Goal: Task Accomplishment & Management: Manage account settings

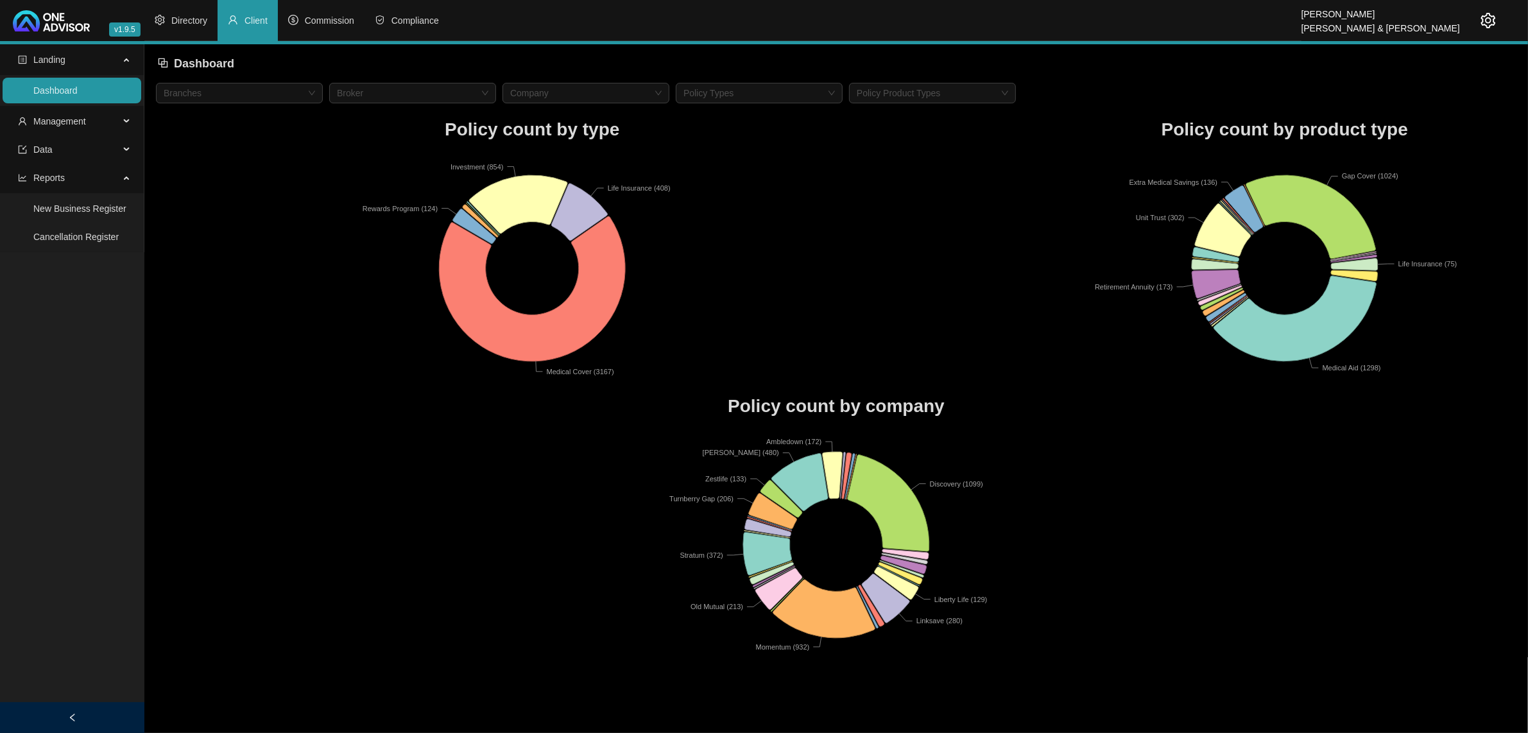
click at [1490, 28] on icon "setting" at bounding box center [1488, 20] width 15 height 15
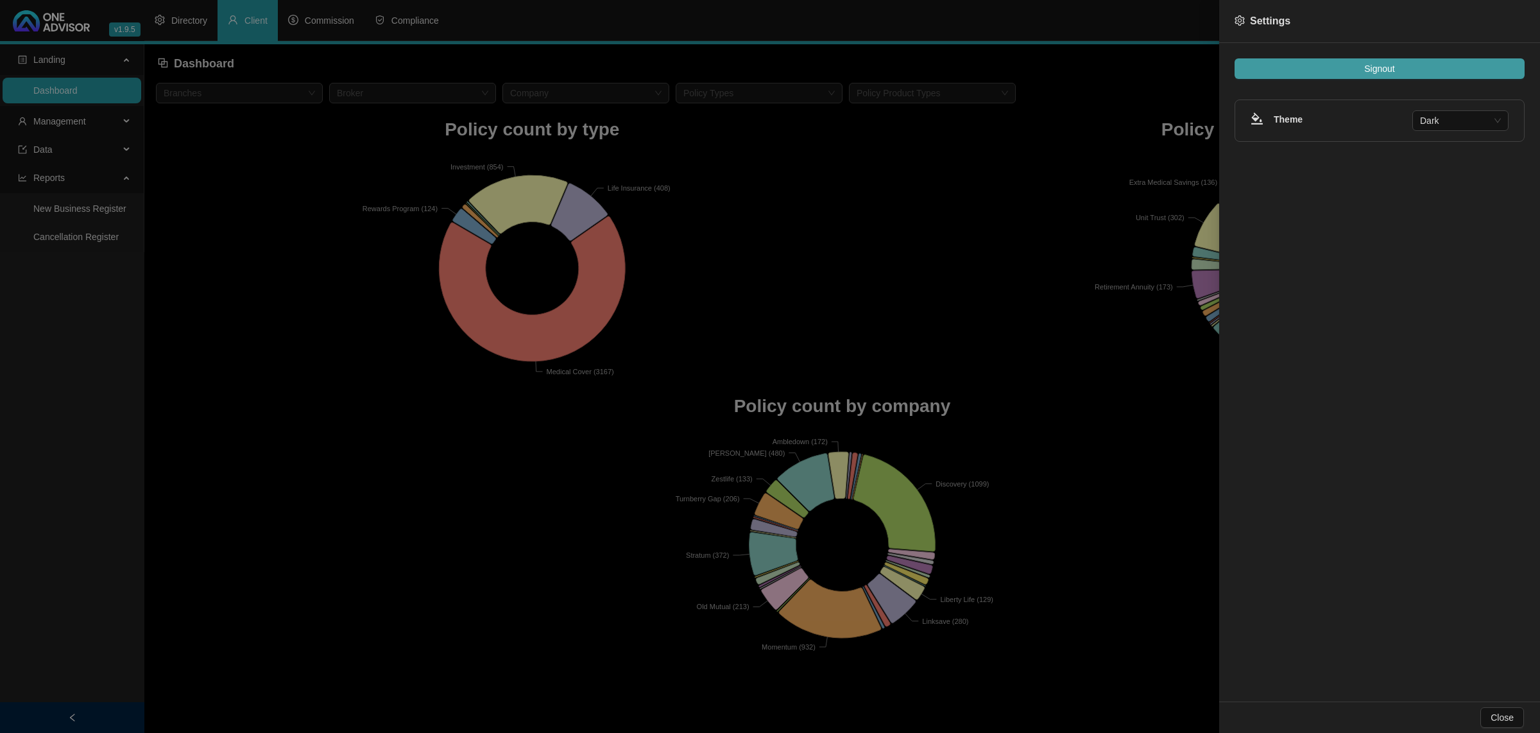
click at [1393, 64] on span "Signout" at bounding box center [1380, 69] width 30 height 14
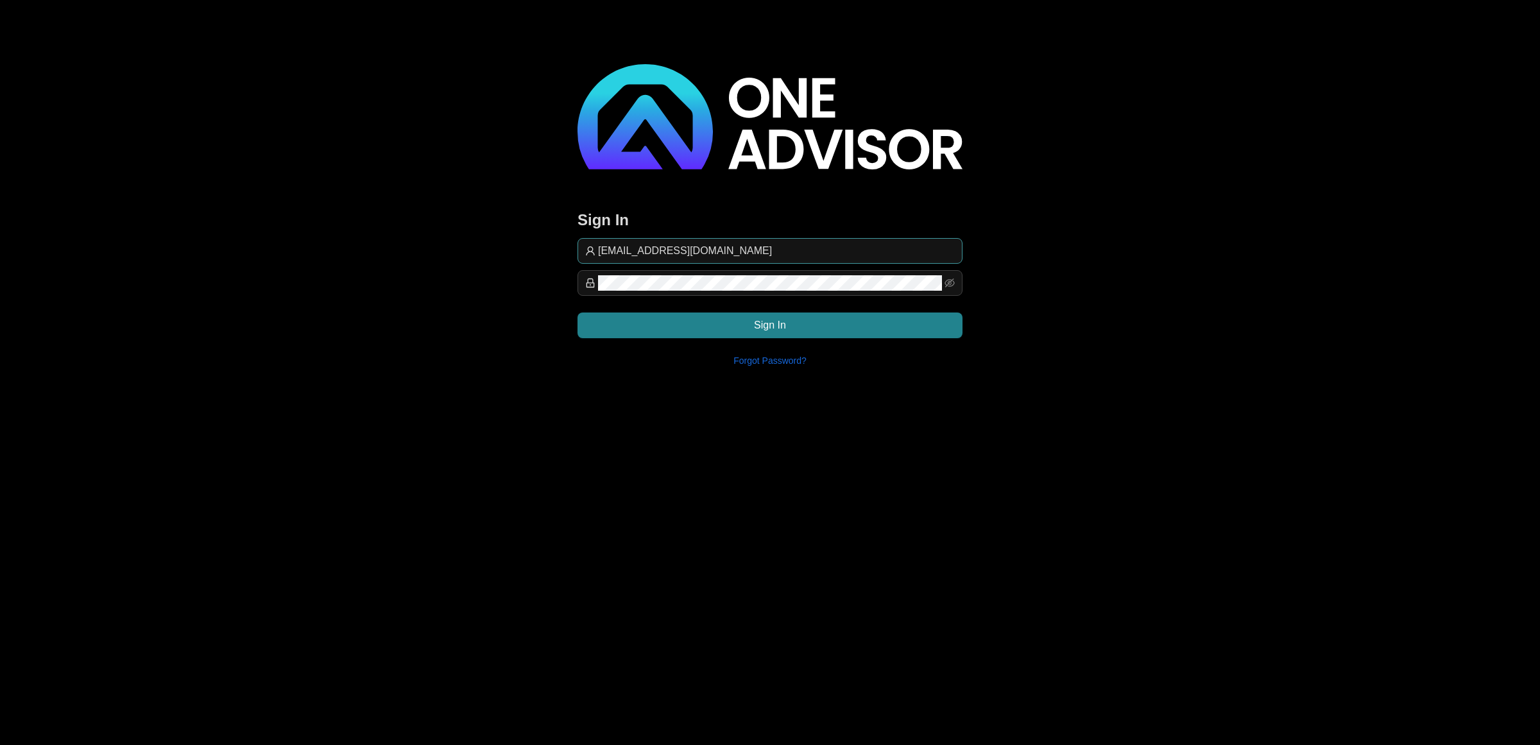
click at [800, 251] on input "[EMAIL_ADDRESS][DOMAIN_NAME]" at bounding box center [776, 250] width 357 height 15
type input "[EMAIL_ADDRESS][DOMAIN_NAME]"
click at [773, 334] on button "Sign In" at bounding box center [770, 326] width 385 height 26
